Goal: Task Accomplishment & Management: Use online tool/utility

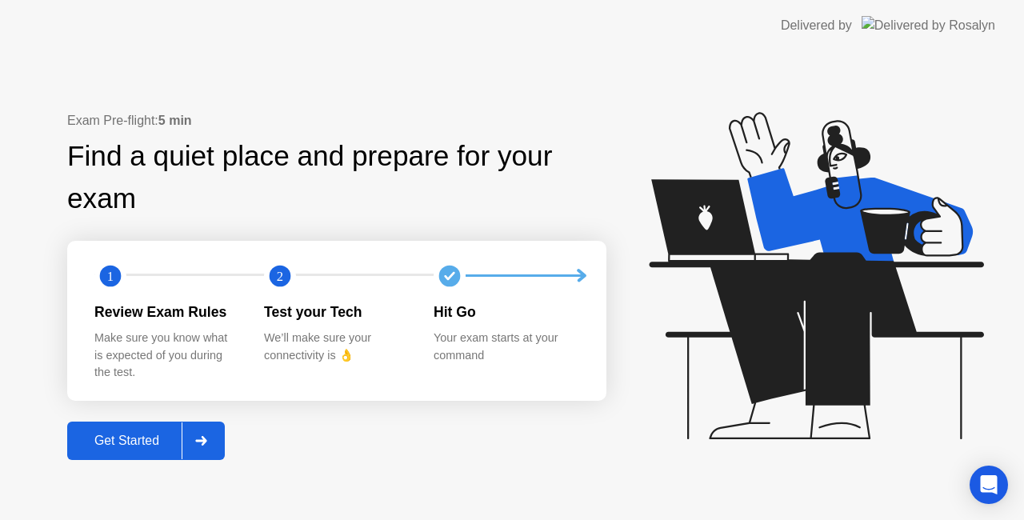
click at [133, 440] on div "Get Started" at bounding box center [127, 441] width 110 height 14
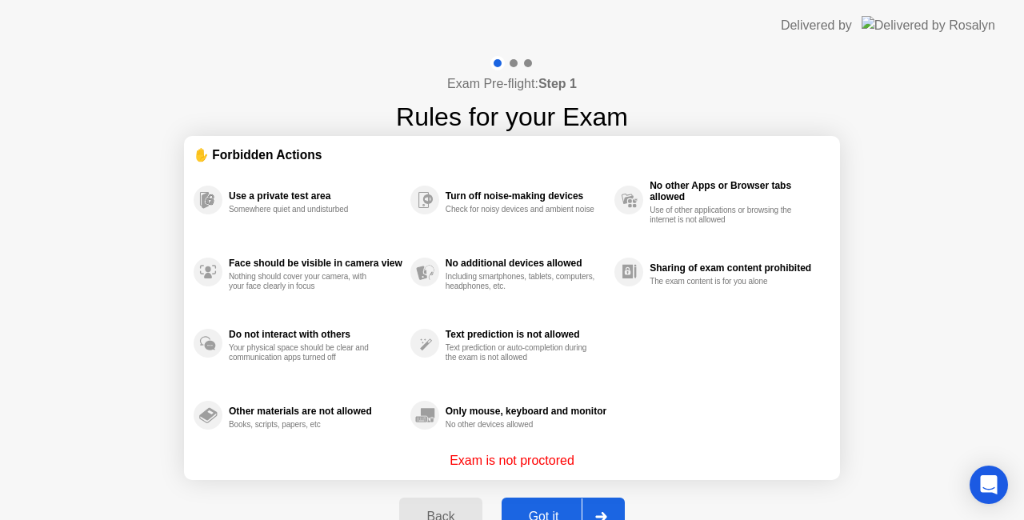
click at [549, 505] on button "Got it" at bounding box center [563, 517] width 123 height 38
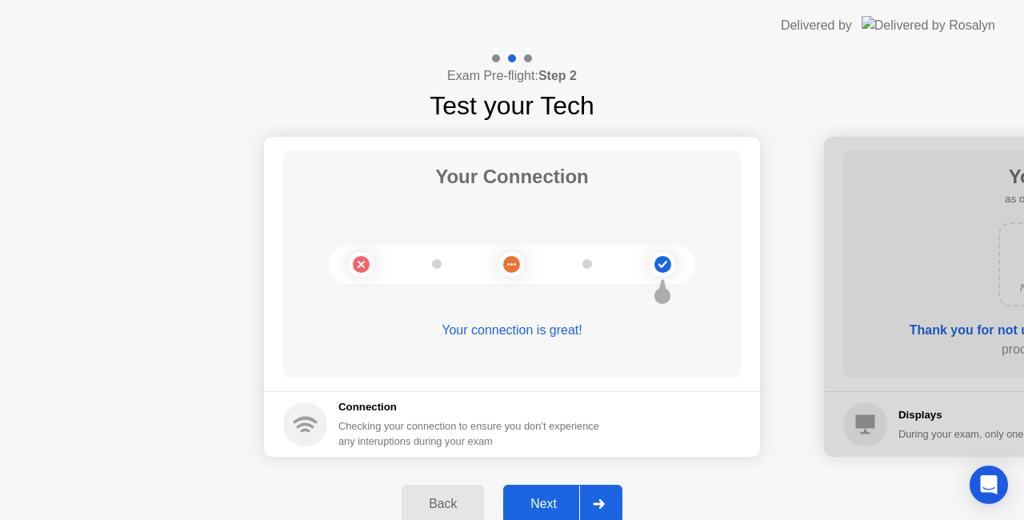
click at [560, 502] on div "Next" at bounding box center [543, 504] width 71 height 14
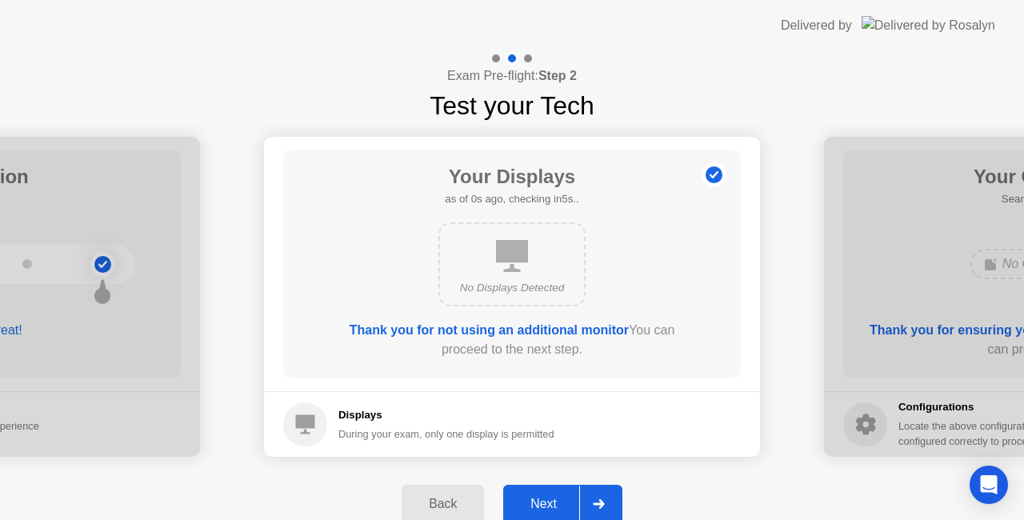
click at [560, 502] on div "Next" at bounding box center [543, 504] width 71 height 14
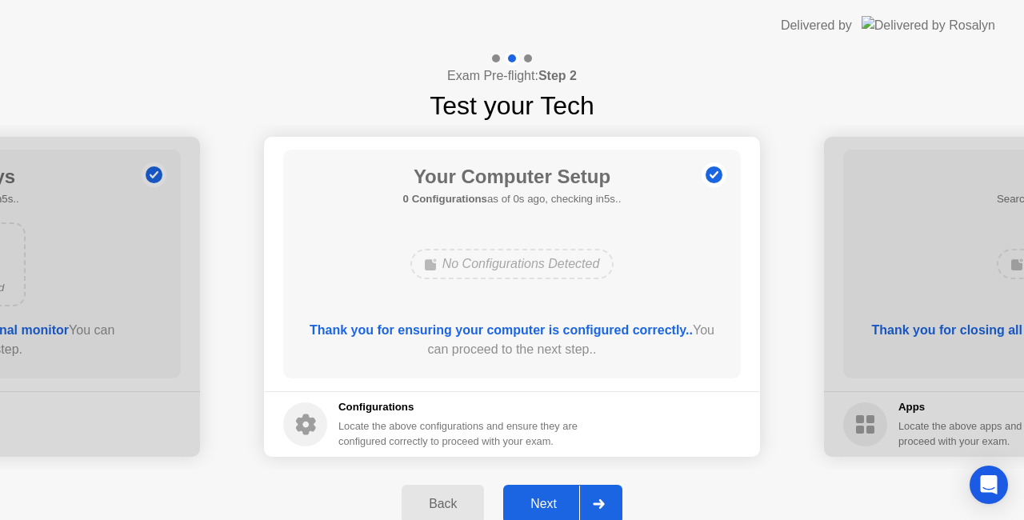
click at [560, 502] on div "Next" at bounding box center [543, 504] width 71 height 14
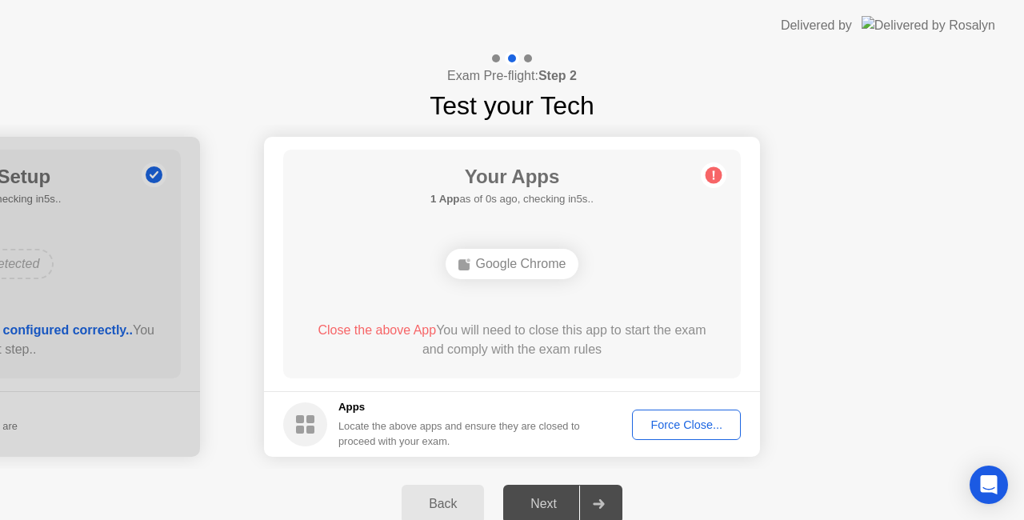
click at [560, 502] on div "Next" at bounding box center [543, 504] width 71 height 14
click at [709, 427] on div "Force Close..." at bounding box center [686, 424] width 98 height 13
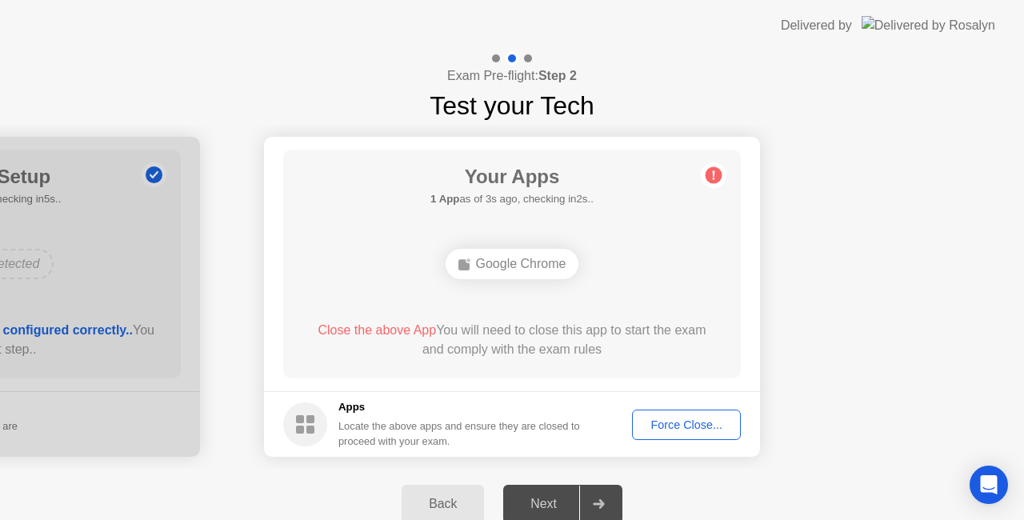
click at [664, 426] on div "Force Close..." at bounding box center [686, 424] width 98 height 13
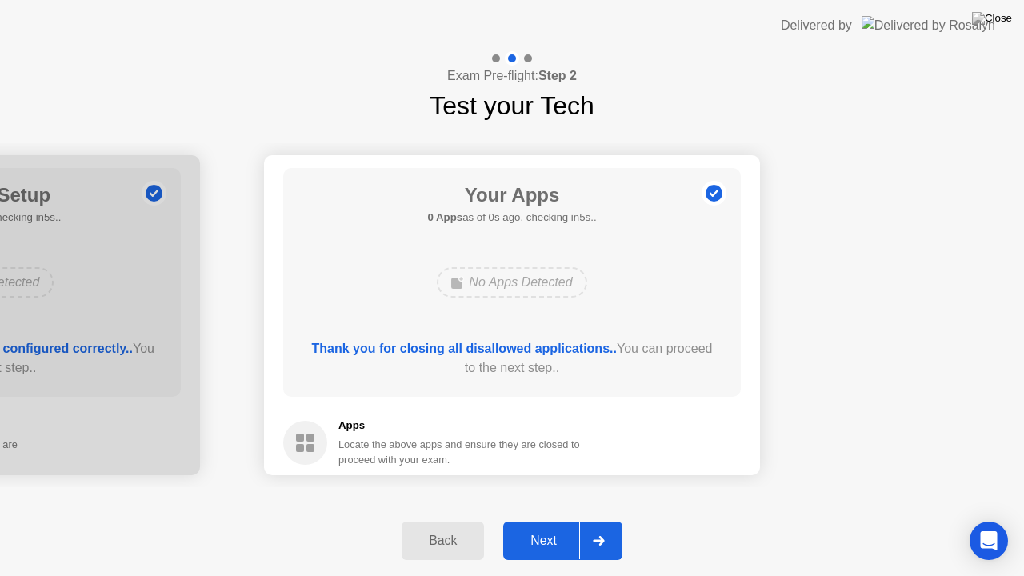
click at [541, 519] on div "Next" at bounding box center [543, 540] width 71 height 14
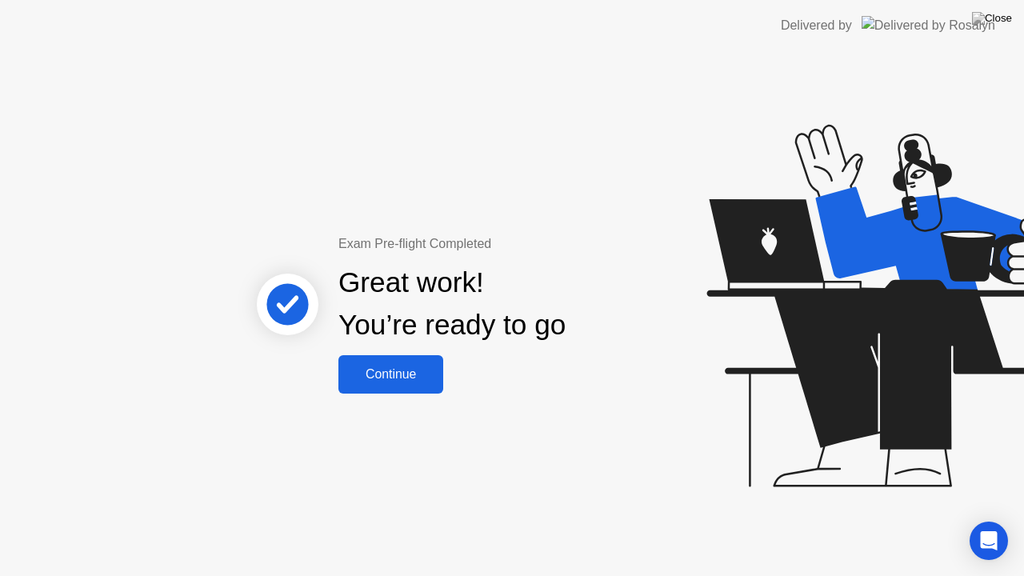
click at [425, 374] on div "Continue" at bounding box center [390, 374] width 95 height 14
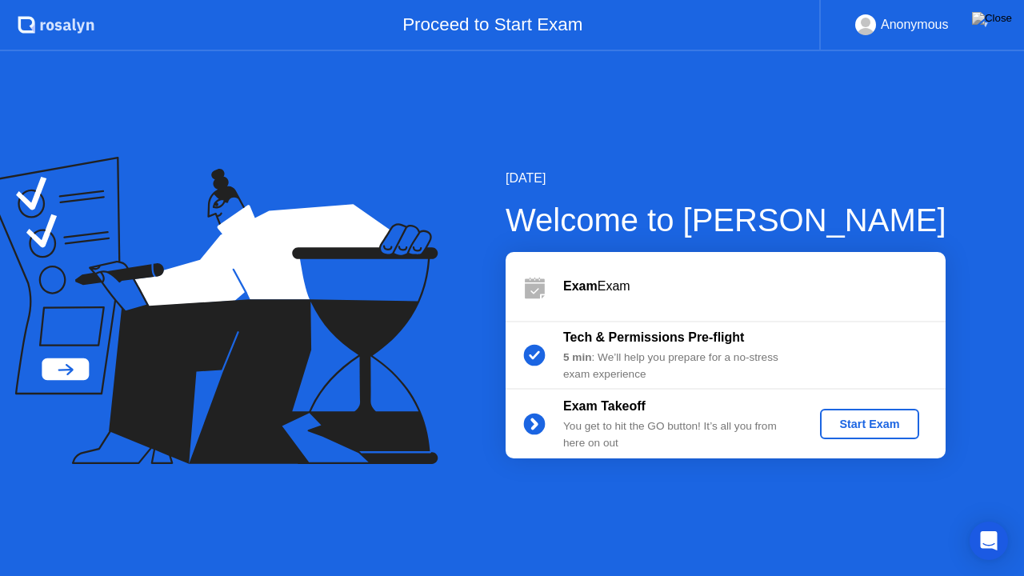
click at [865, 426] on div "Start Exam" at bounding box center [869, 424] width 86 height 13
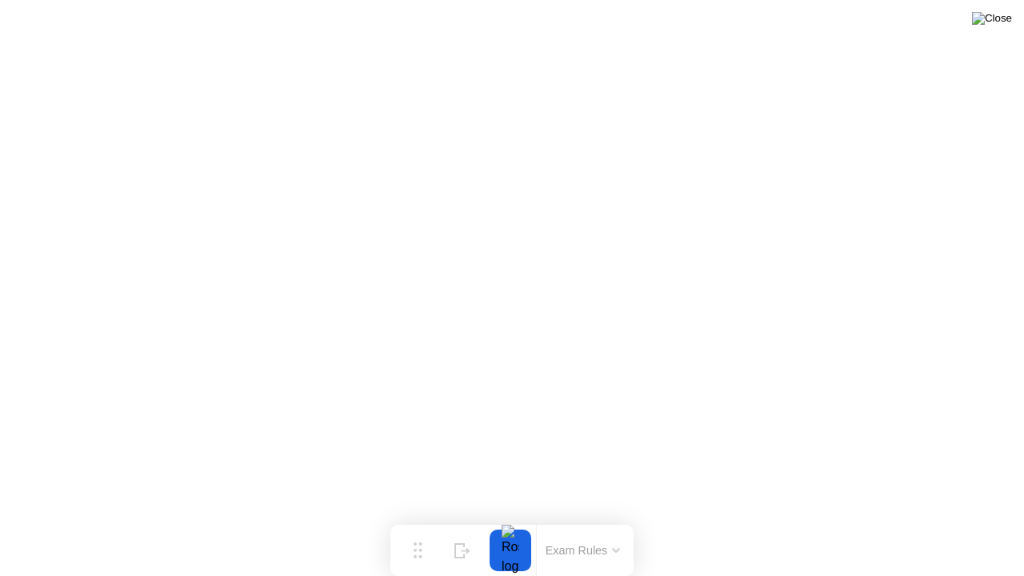
click at [1002, 19] on img at bounding box center [992, 18] width 40 height 13
